Goal: Answer question/provide support: Share knowledge or assist other users

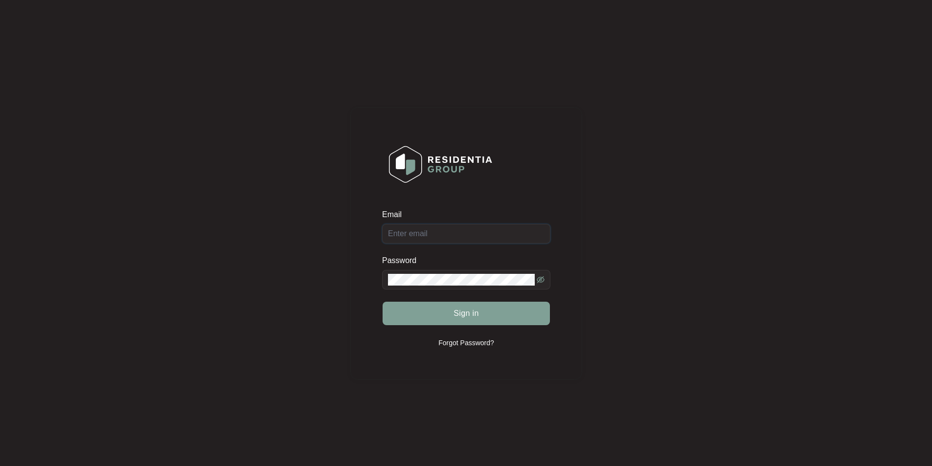
click at [430, 240] on input "Email" at bounding box center [466, 234] width 168 height 20
type input "[EMAIL_ADDRESS][DOMAIN_NAME]"
click at [383, 302] on button "Sign in" at bounding box center [466, 313] width 167 height 23
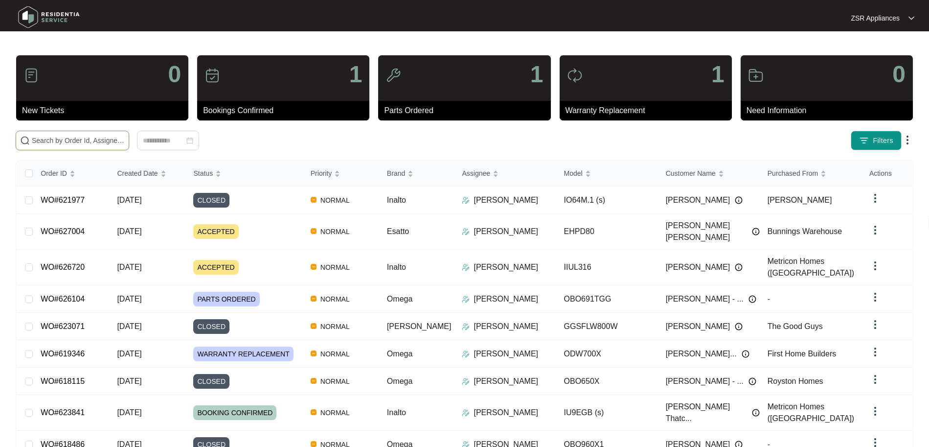
click at [103, 138] on input "text" at bounding box center [78, 140] width 93 height 11
click at [86, 140] on input "text" at bounding box center [78, 140] width 93 height 11
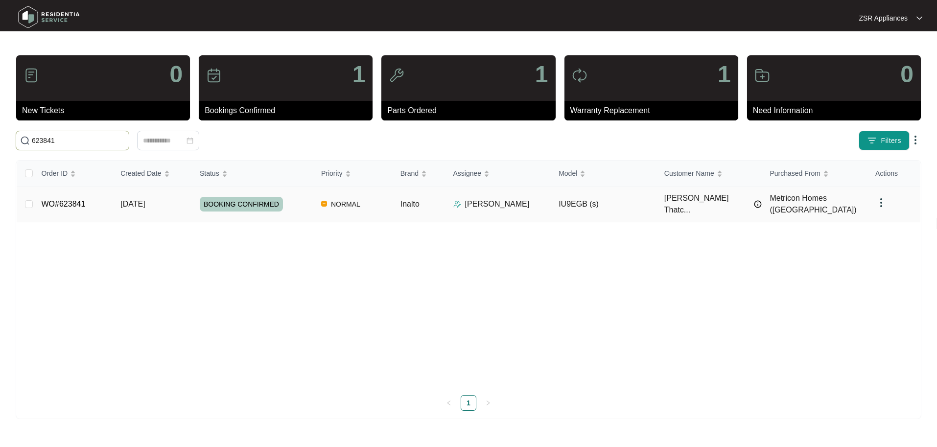
type input "623841"
click at [67, 200] on link "WO#623841" at bounding box center [64, 204] width 44 height 8
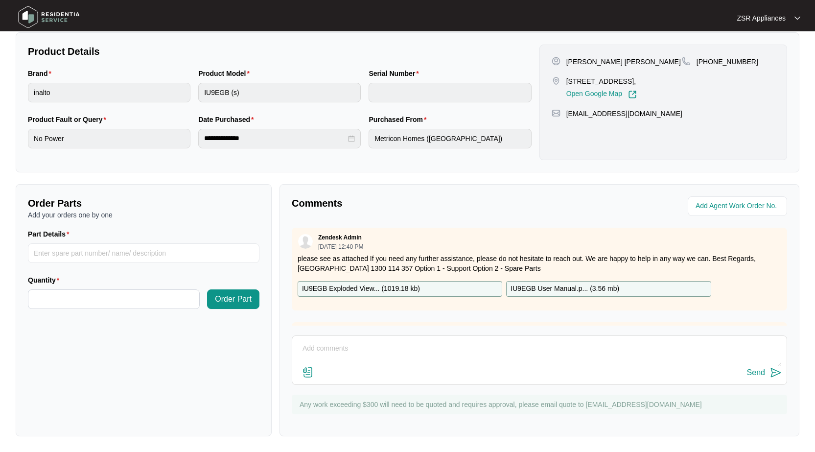
scroll to position [198, 0]
click at [313, 374] on img at bounding box center [308, 372] width 12 height 12
click at [0, 0] on input "file" at bounding box center [0, 0] width 0 height 0
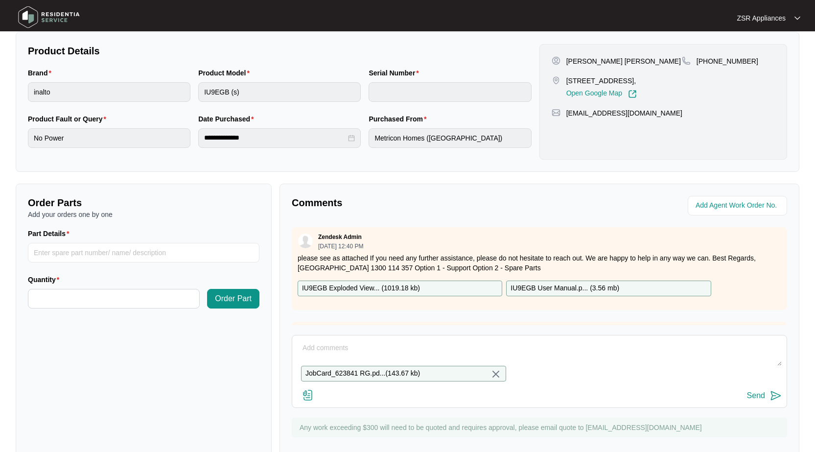
click at [371, 352] on textarea at bounding box center [539, 352] width 484 height 25
type textarea "Please see quote and parts request attached"
click at [750, 400] on div "Send" at bounding box center [756, 395] width 18 height 9
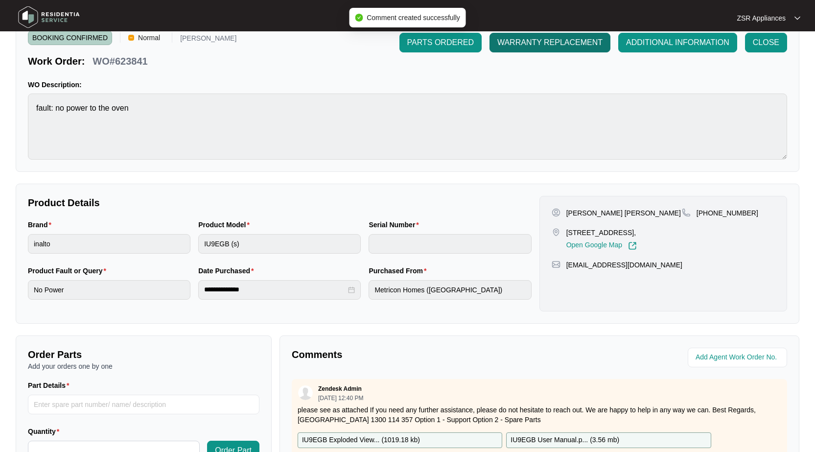
scroll to position [0, 0]
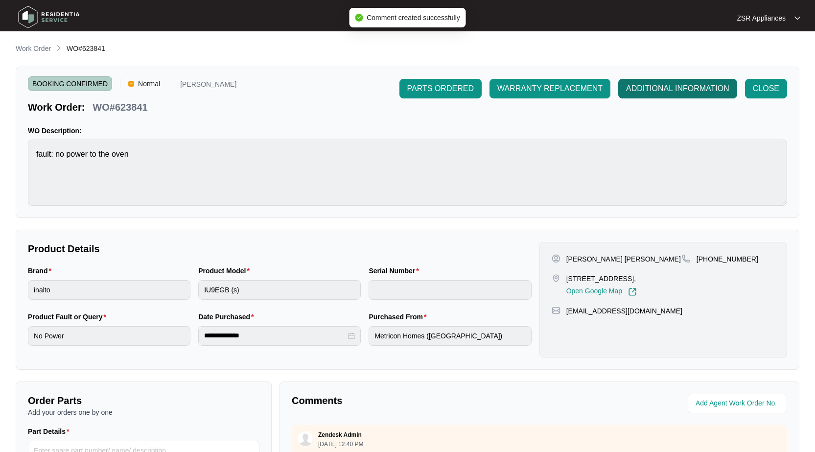
click at [649, 84] on span "ADDITIONAL INFORMATION" at bounding box center [677, 89] width 103 height 12
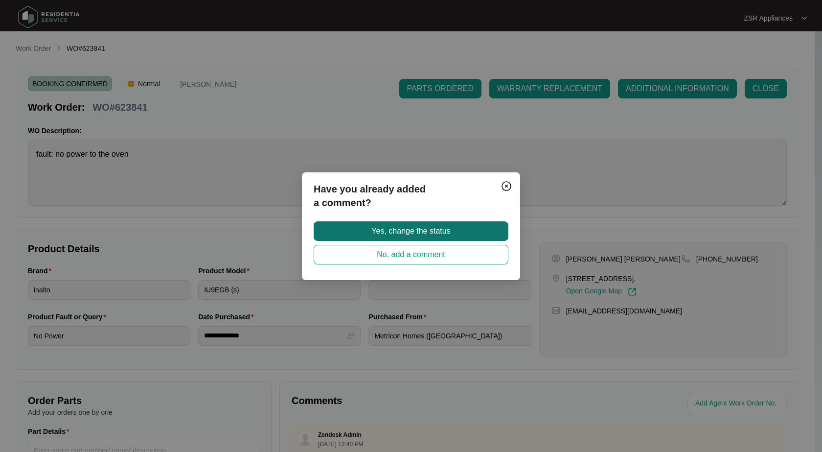
click at [367, 232] on button "Yes, change the status" at bounding box center [411, 231] width 195 height 20
